Goal: Use online tool/utility: Utilize a website feature to perform a specific function

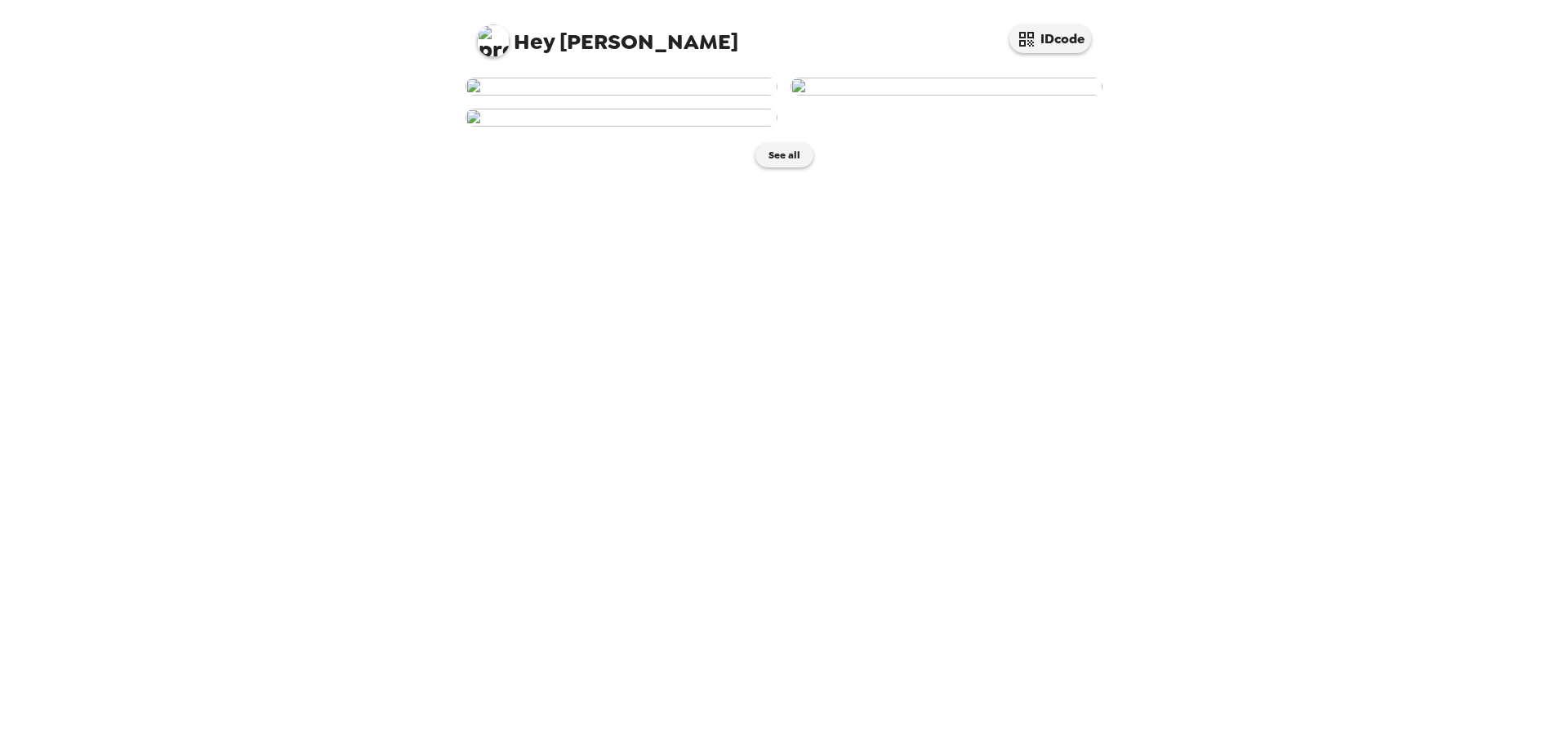
click at [569, 95] on img at bounding box center [622, 87] width 312 height 18
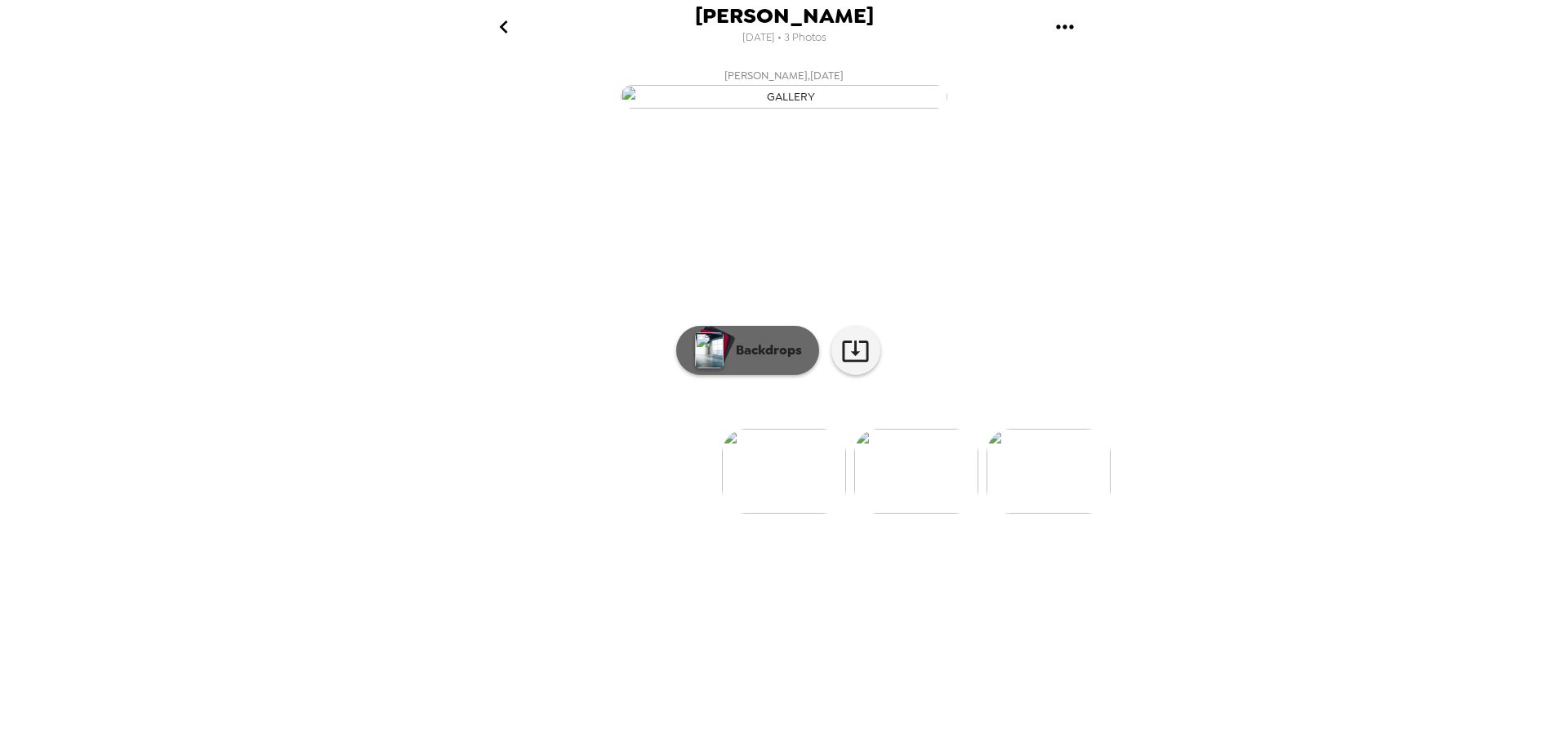
click at [754, 360] on p "Backdrops" at bounding box center [765, 350] width 74 height 19
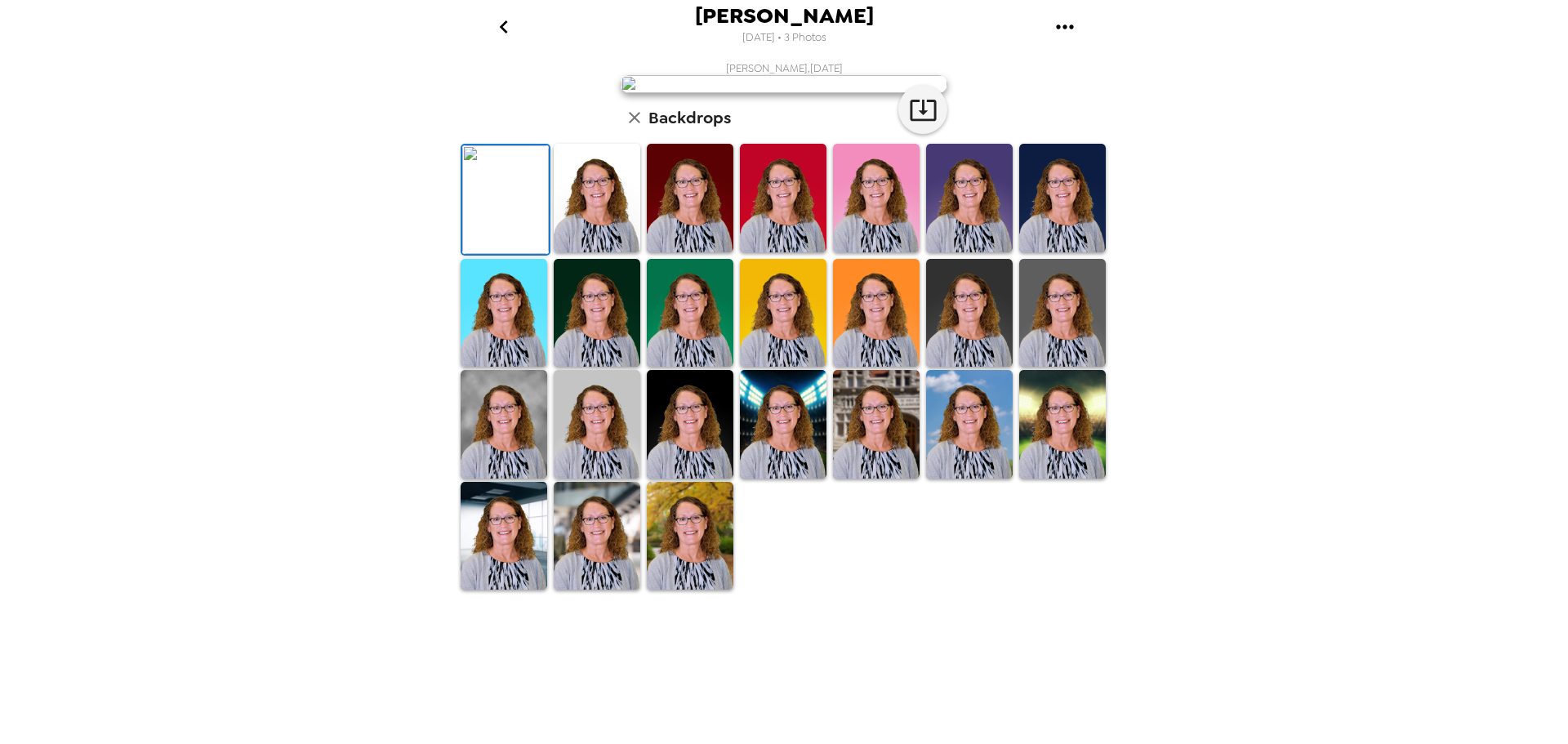
click at [771, 252] on img at bounding box center [783, 198] width 87 height 109
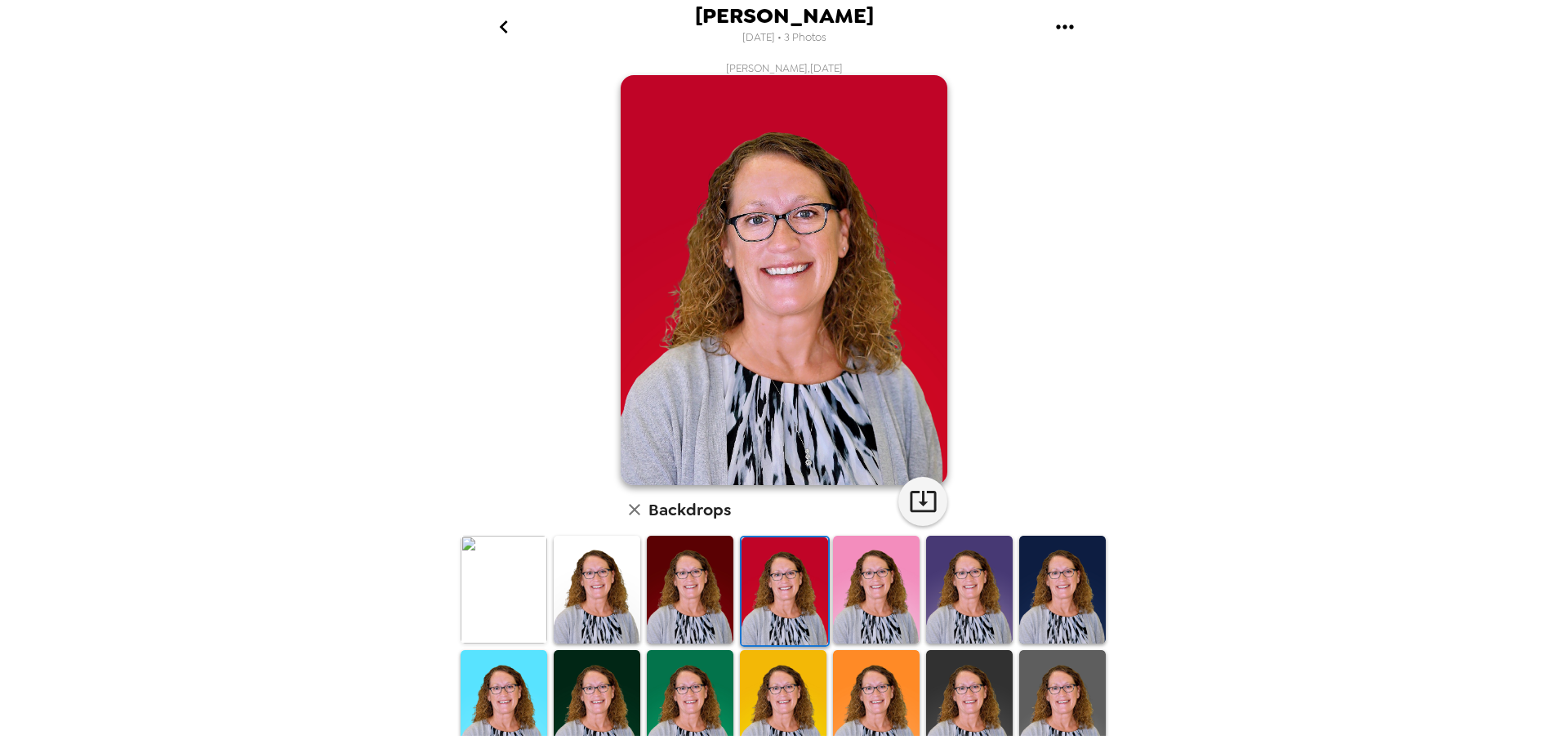
click at [985, 592] on img at bounding box center [969, 590] width 87 height 109
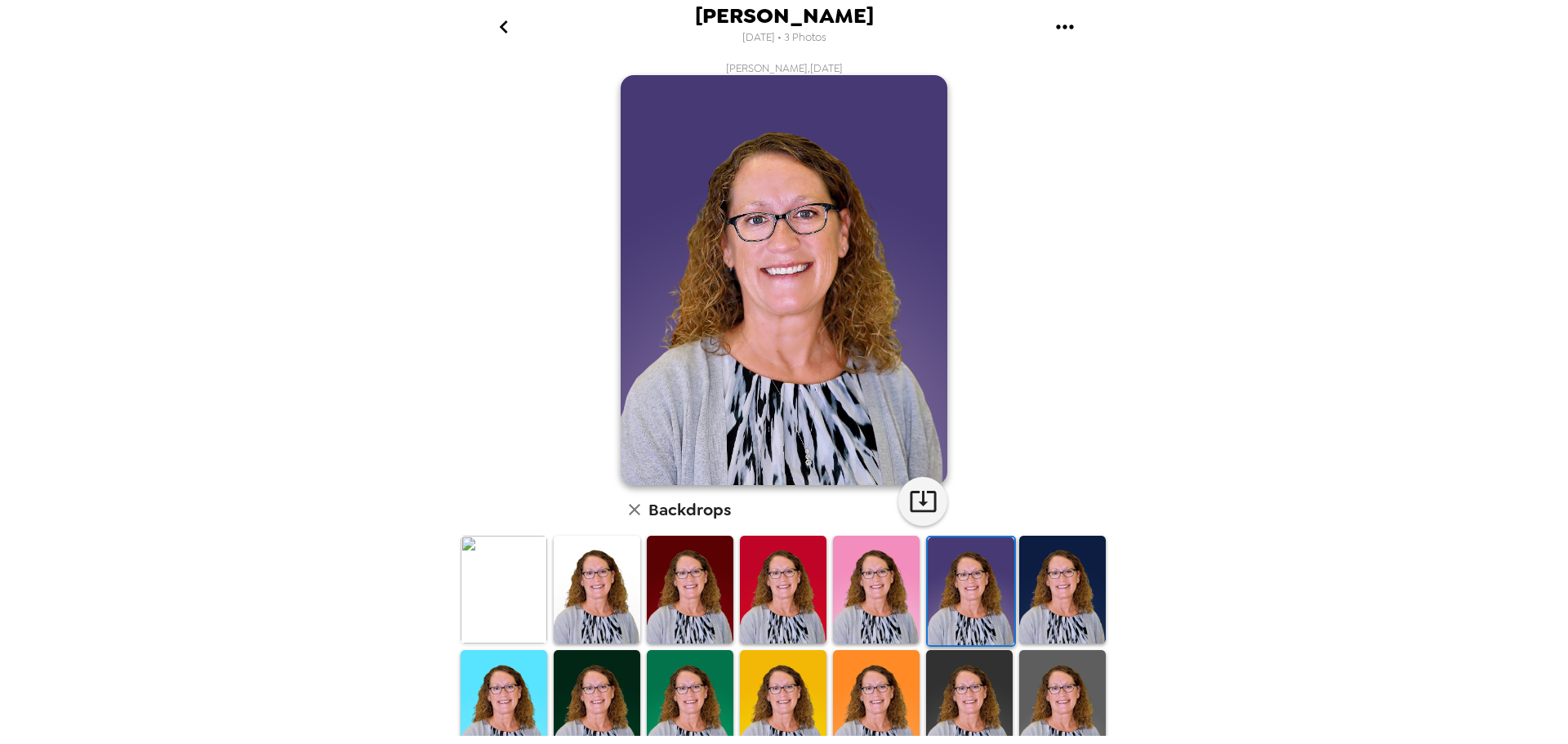
click at [483, 559] on img at bounding box center [504, 590] width 87 height 109
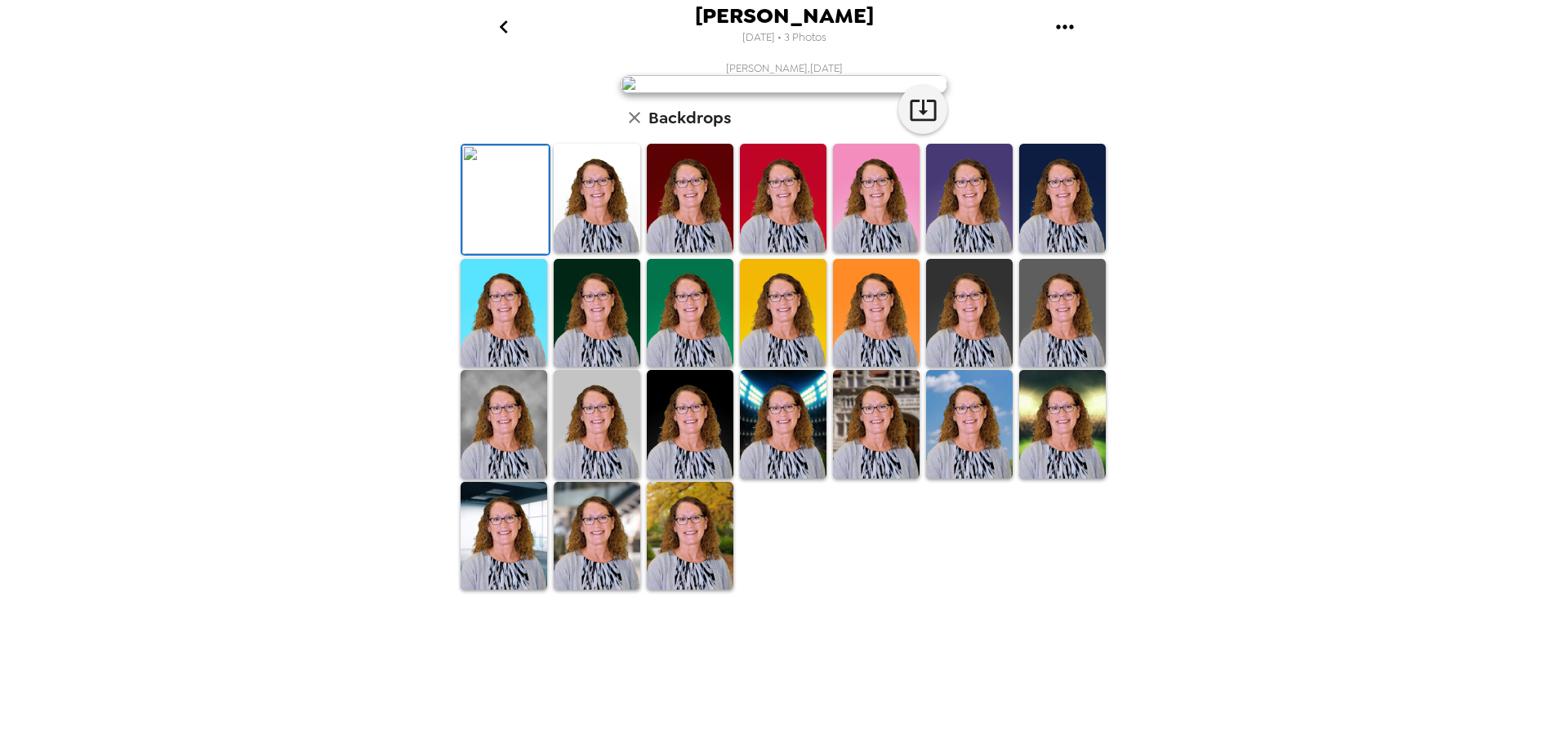
scroll to position [239, 0]
click at [687, 590] on img at bounding box center [690, 536] width 87 height 109
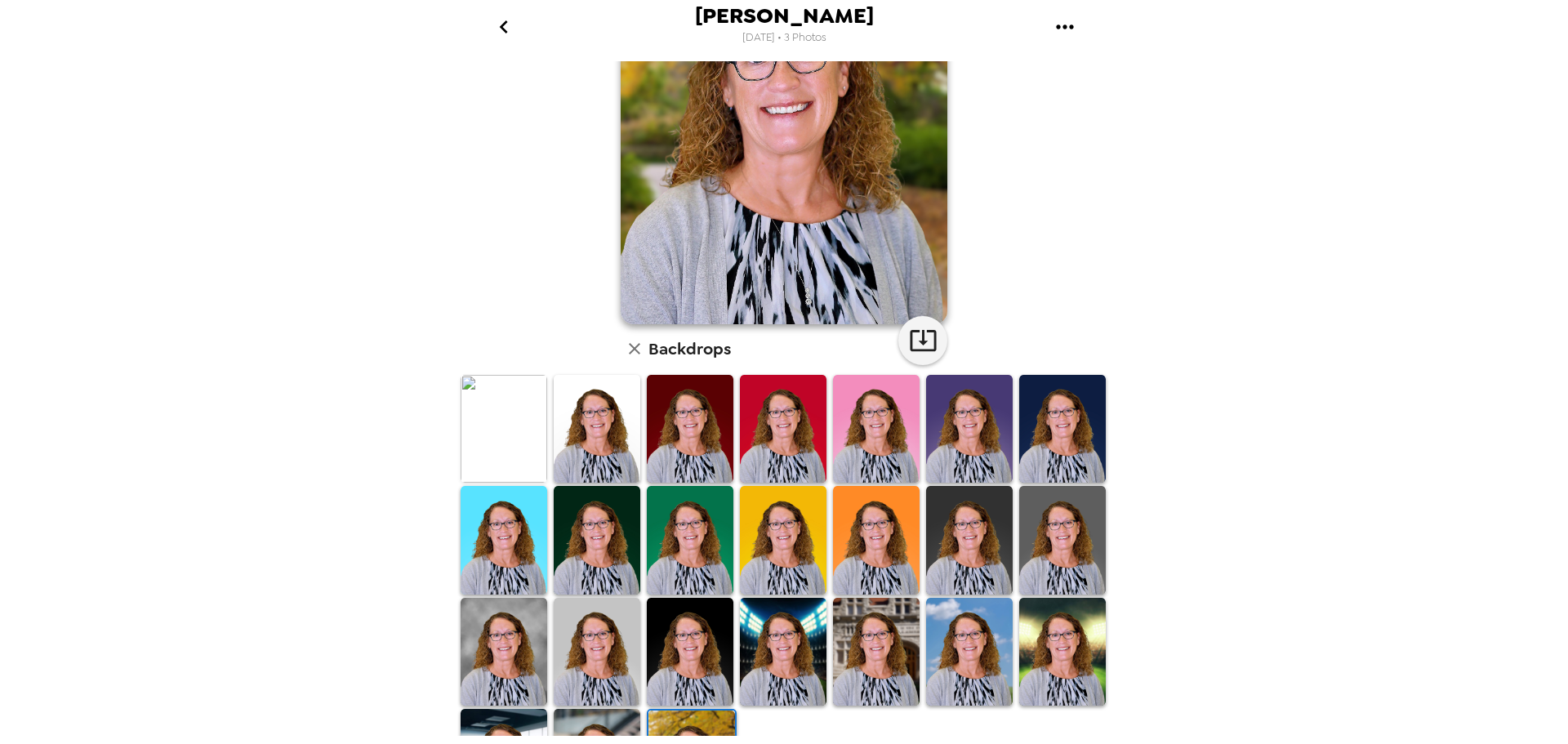
scroll to position [164, 0]
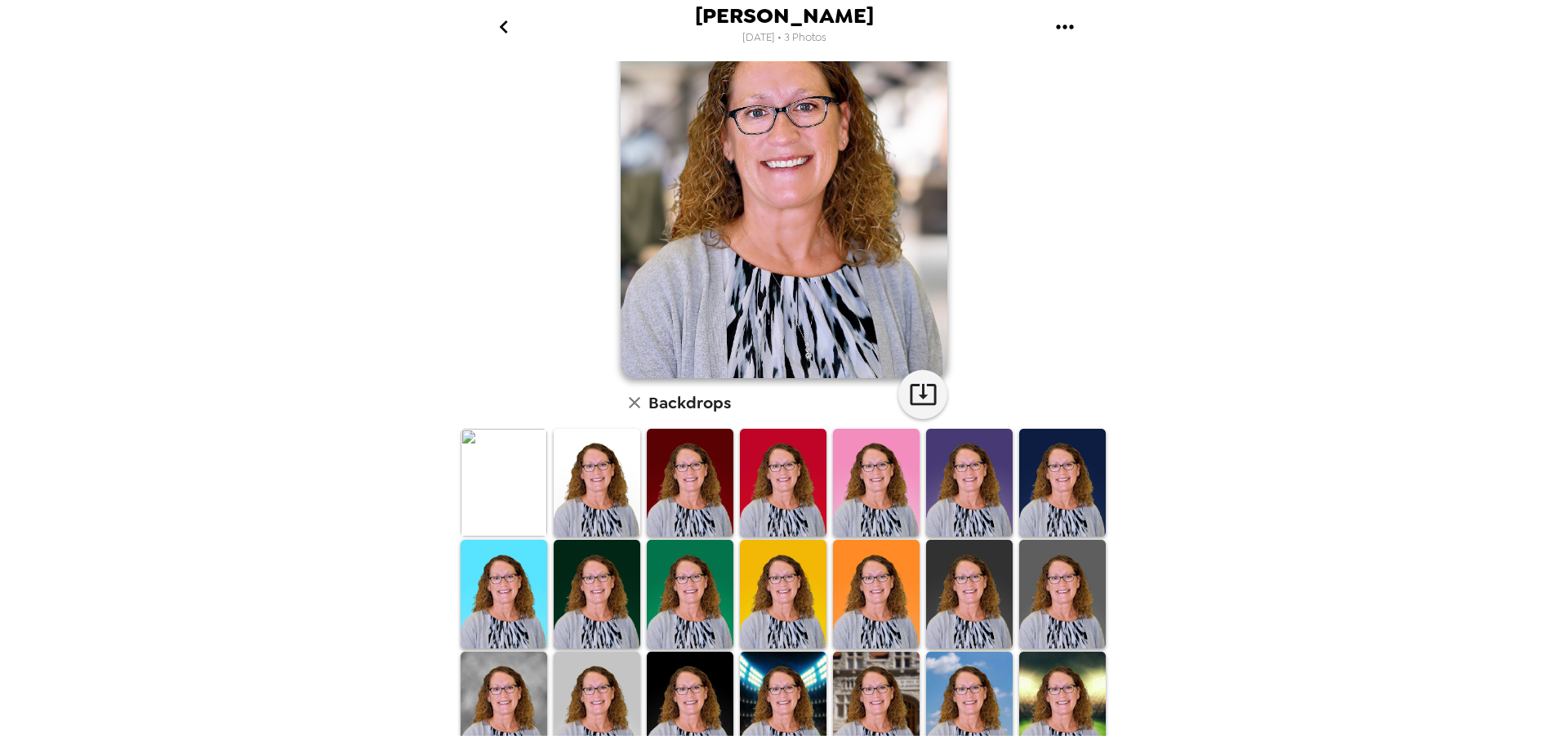
scroll to position [82, 0]
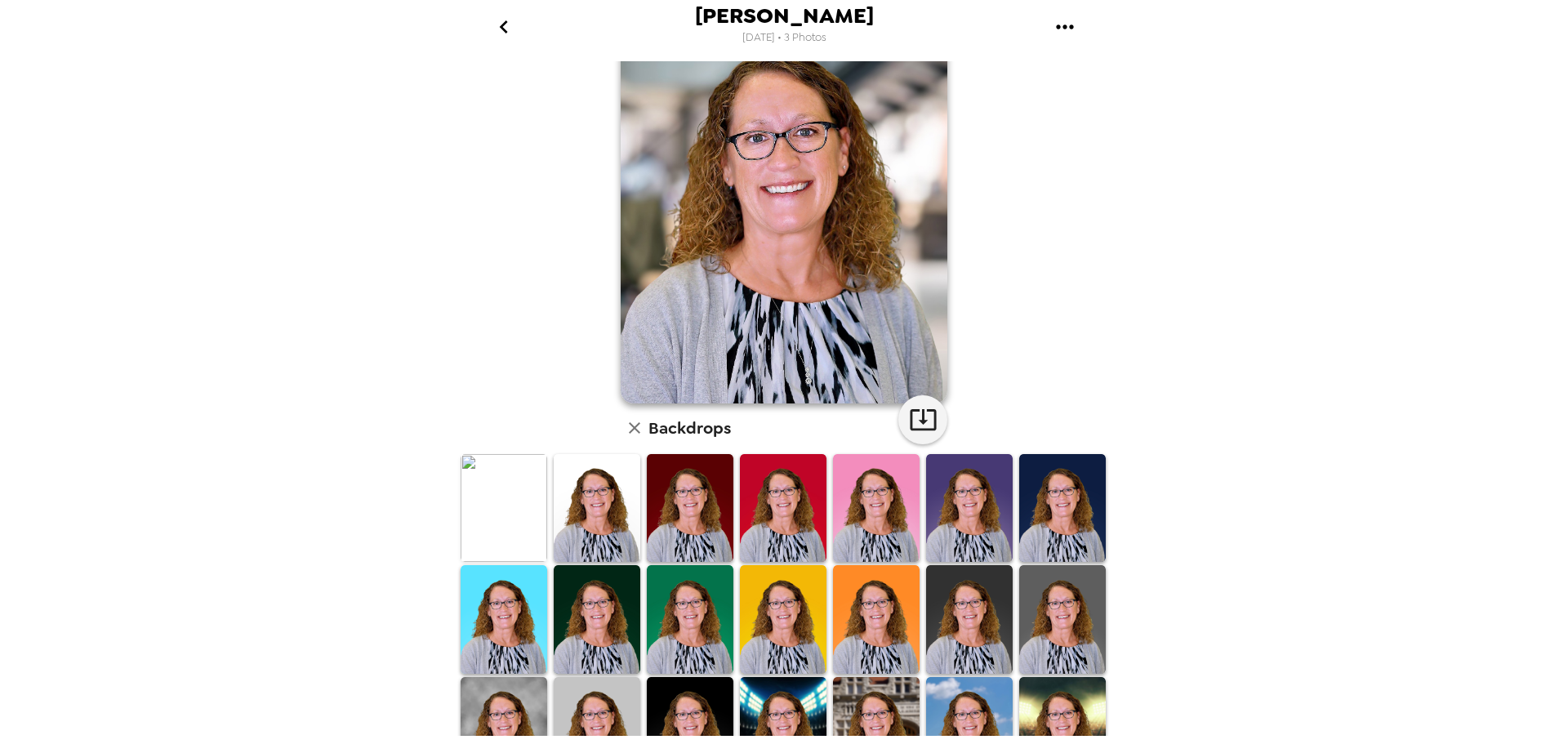
click at [1048, 681] on img at bounding box center [1063, 731] width 87 height 109
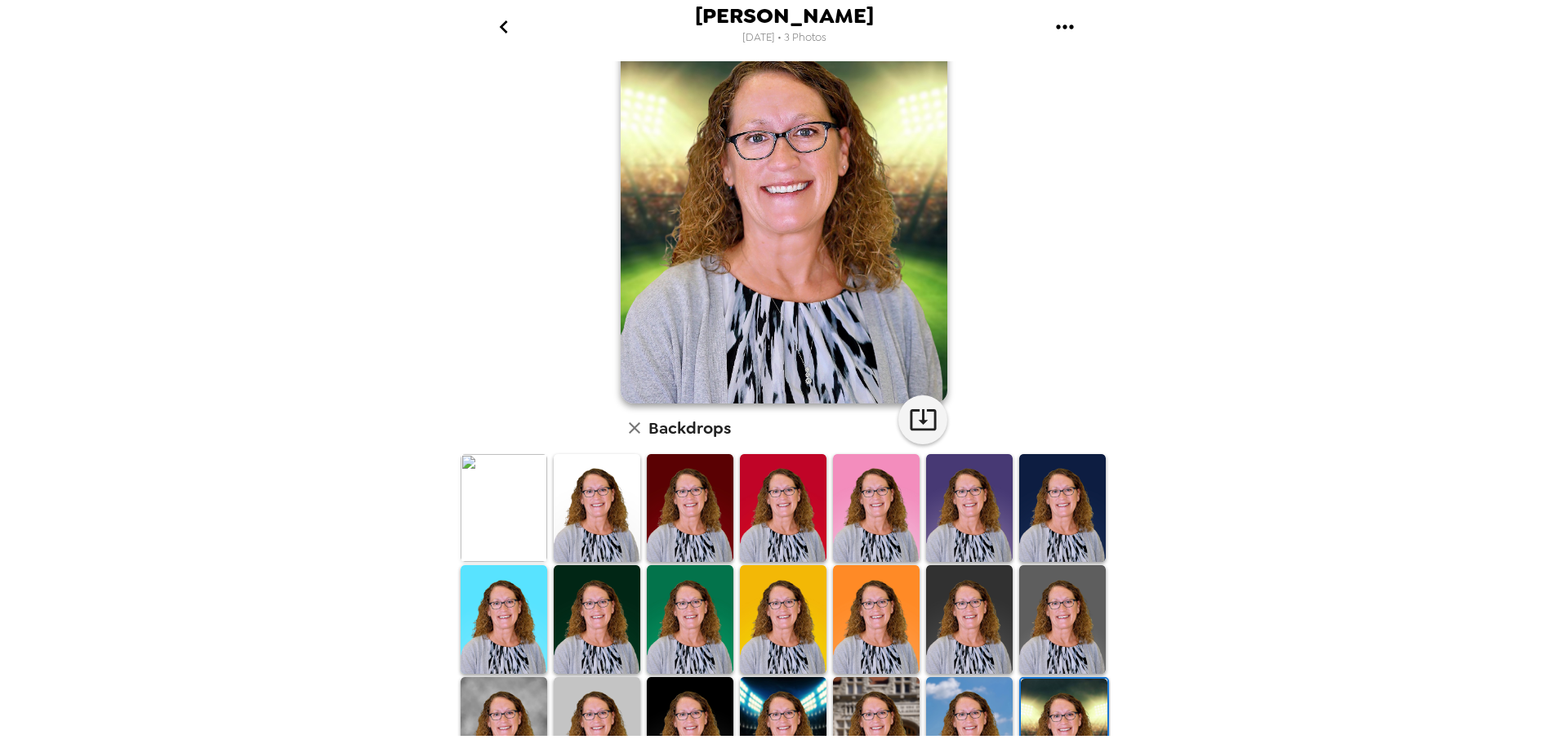
click at [957, 706] on img at bounding box center [969, 731] width 87 height 109
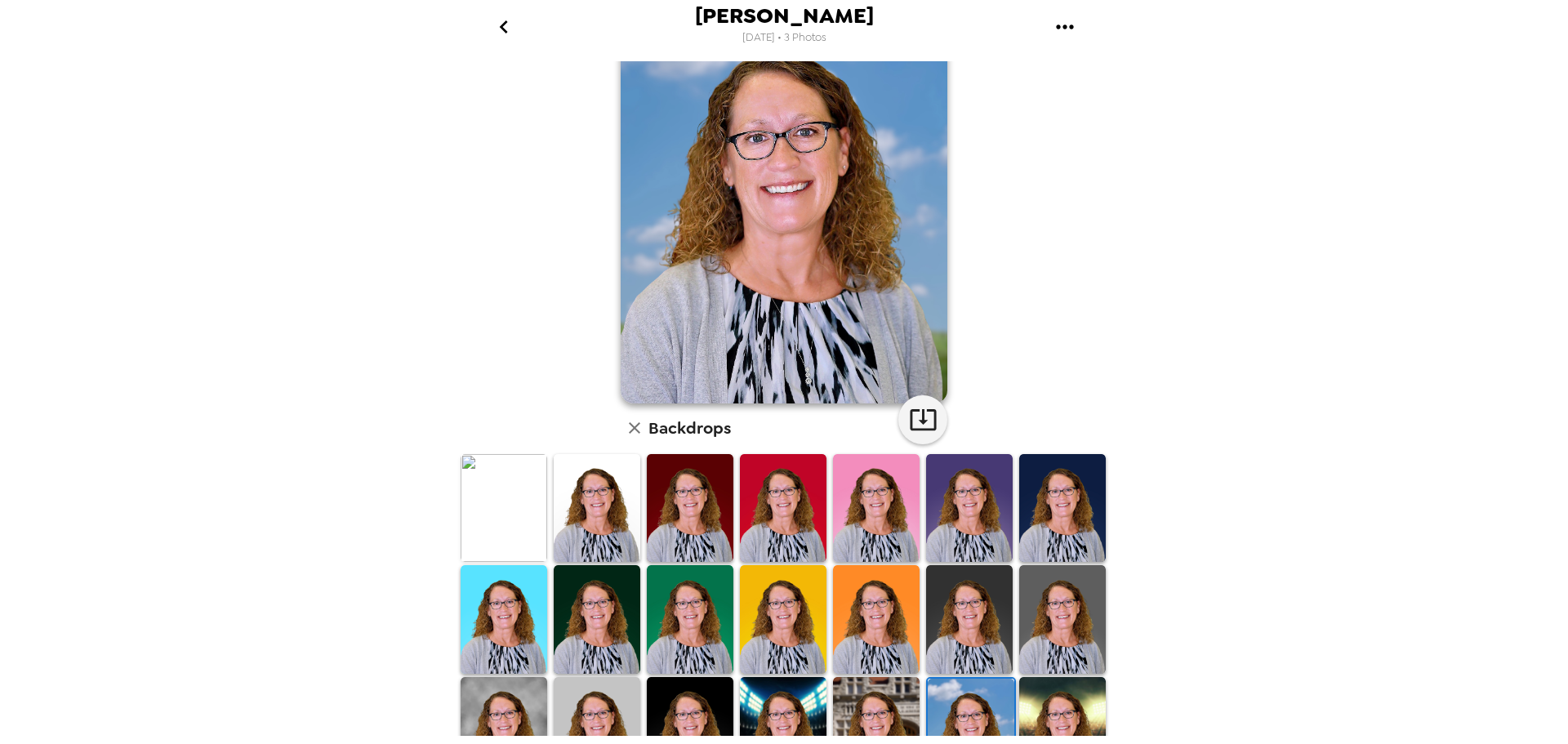
click at [874, 698] on img at bounding box center [877, 731] width 87 height 109
